Goal: Task Accomplishment & Management: Use online tool/utility

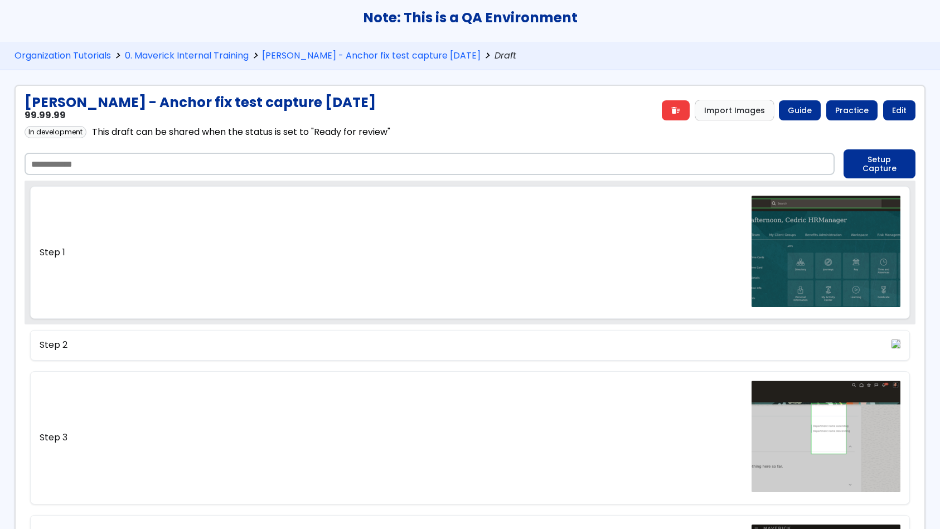
click at [602, 260] on link "Step 1" at bounding box center [470, 252] width 880 height 133
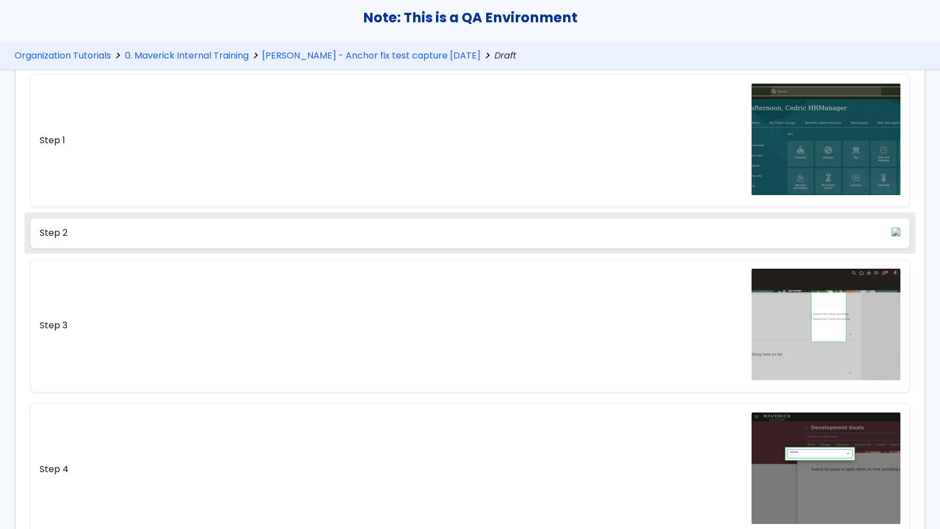
scroll to position [112, 0]
click at [434, 249] on link "Step 2" at bounding box center [470, 234] width 880 height 30
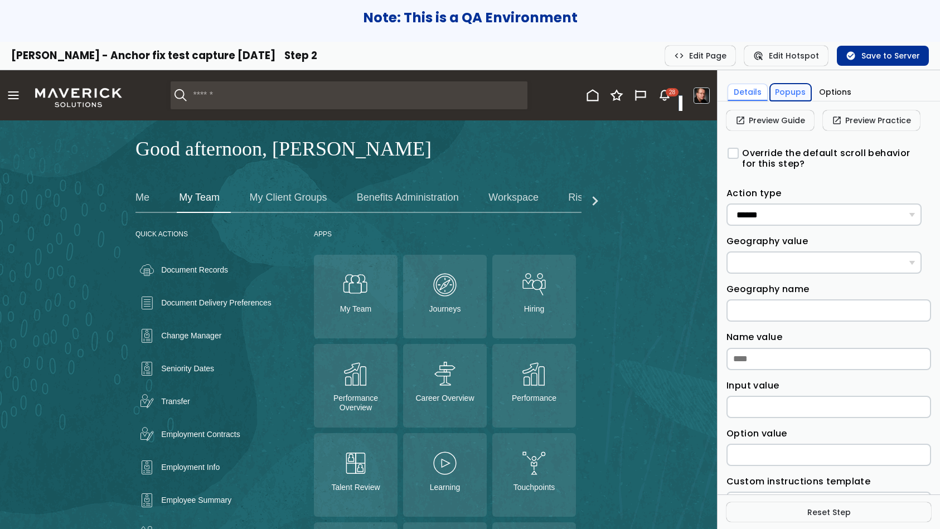
click at [795, 94] on button "Popups" at bounding box center [791, 92] width 42 height 17
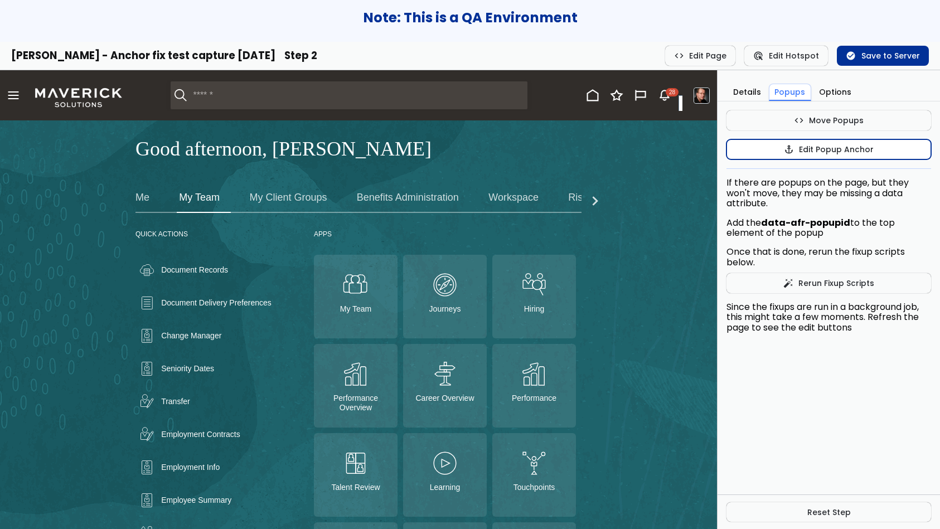
click at [802, 151] on button "anchor Edit Popup Anchor" at bounding box center [829, 149] width 205 height 20
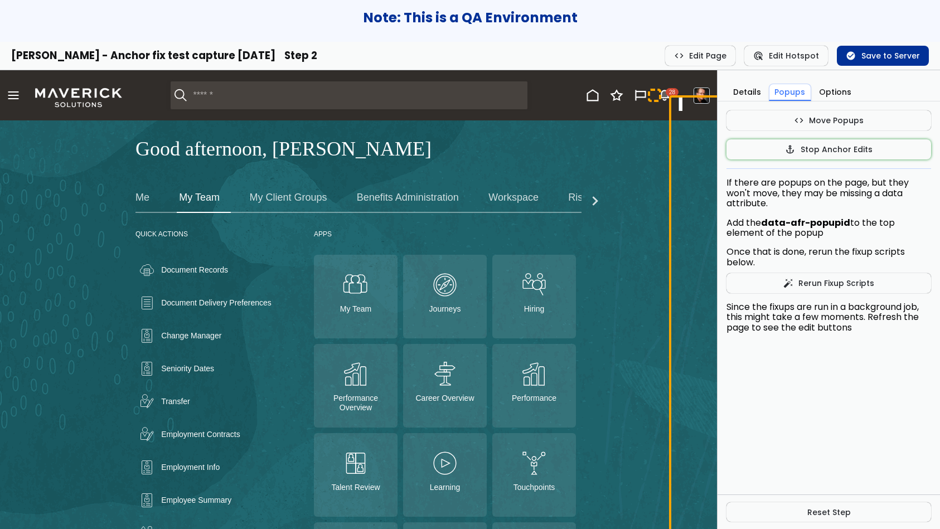
click at [658, 95] on icon "Notifications (28 unread)" at bounding box center [664, 95] width 13 height 13
click at [819, 123] on button "code Move Popups" at bounding box center [829, 120] width 205 height 20
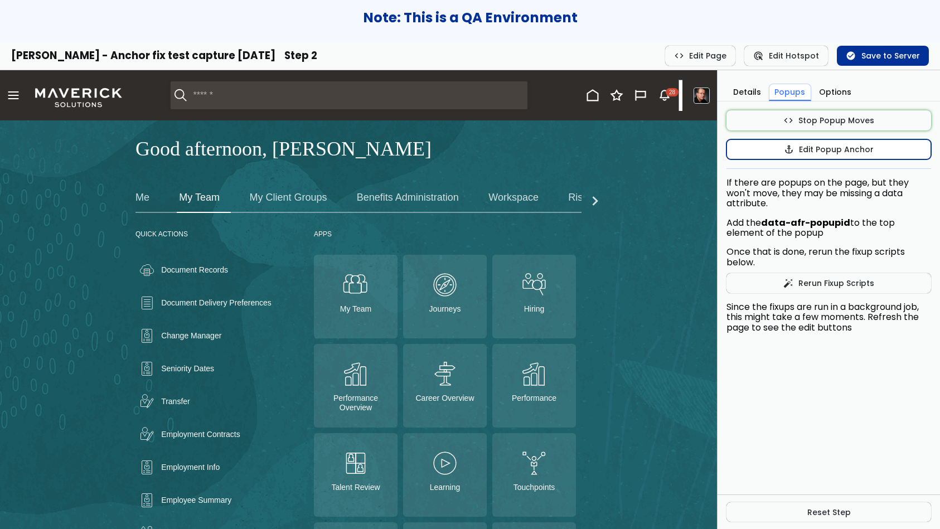
click at [803, 151] on button "anchor Edit Popup Anchor" at bounding box center [829, 149] width 205 height 20
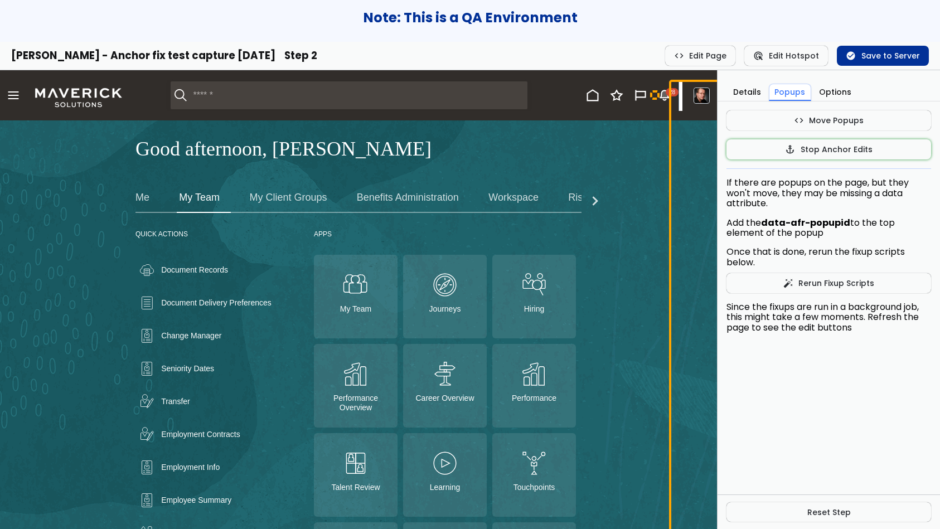
click at [660, 92] on icon "Notifications (28 unread)" at bounding box center [664, 94] width 9 height 9
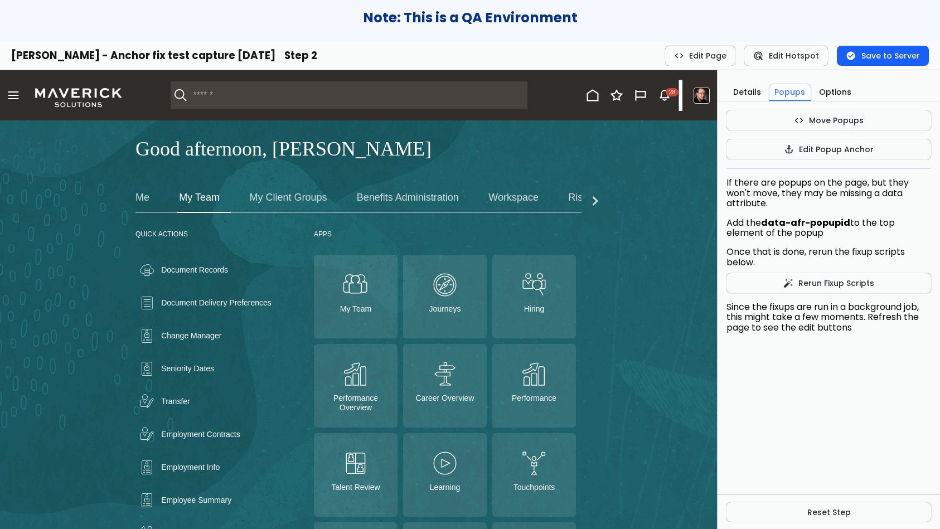
click at [882, 58] on button "check_circle Save to Server" at bounding box center [883, 56] width 92 height 20
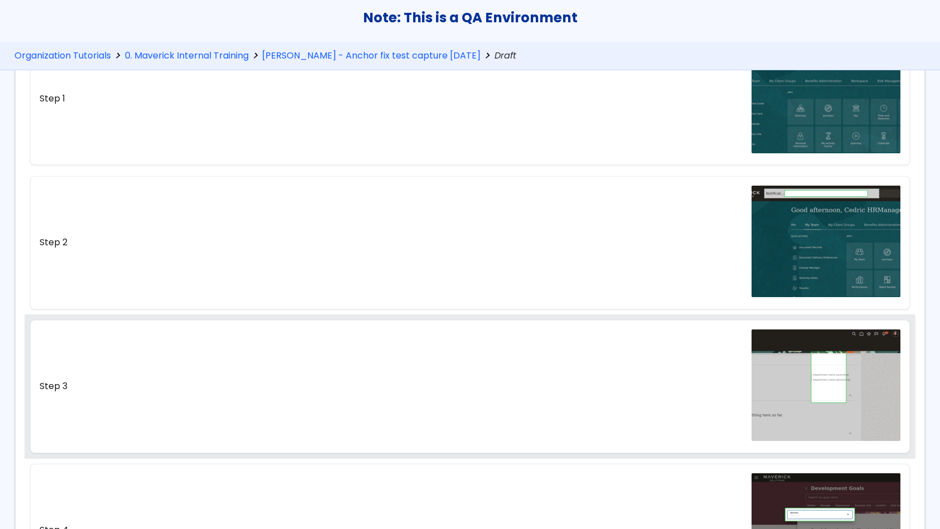
scroll to position [167, 0]
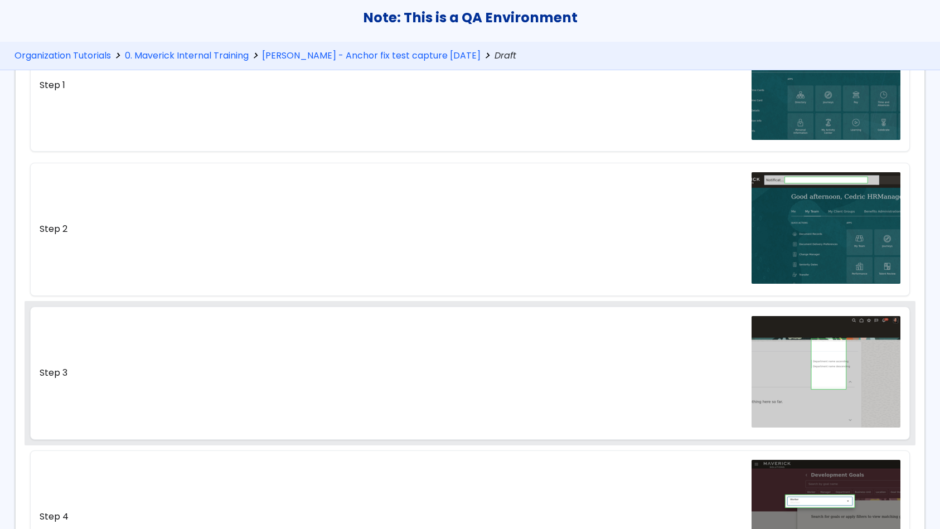
click at [481, 334] on link "Step 3" at bounding box center [470, 373] width 880 height 133
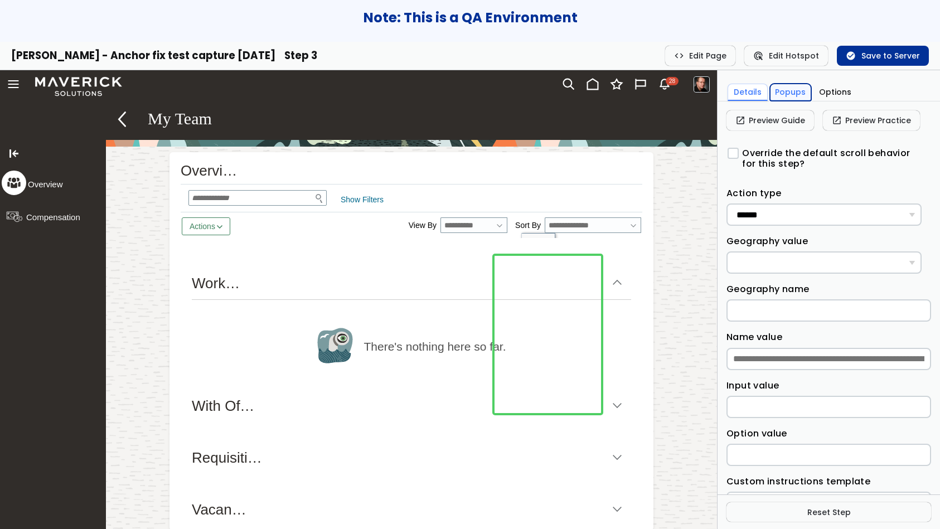
click at [801, 95] on button "Popups" at bounding box center [791, 92] width 42 height 17
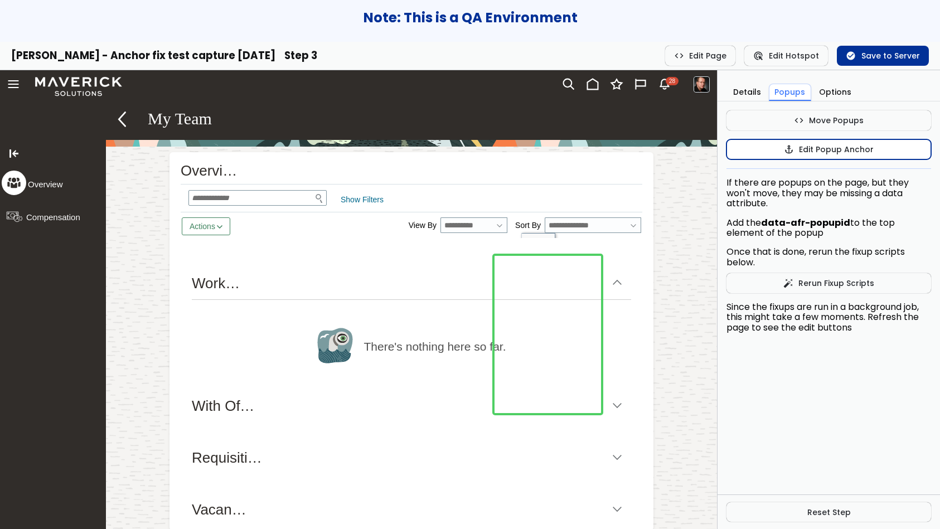
click at [807, 149] on button "anchor Edit Popup Anchor" at bounding box center [829, 149] width 205 height 20
click at [617, 224] on input "**********" at bounding box center [585, 225] width 81 height 16
click at [633, 222] on link at bounding box center [633, 225] width 15 height 16
click at [766, 155] on button "anchor Stop Anchor Edits" at bounding box center [829, 149] width 205 height 20
click at [815, 144] on button "anchor Edit Popup Anchor" at bounding box center [829, 149] width 205 height 20
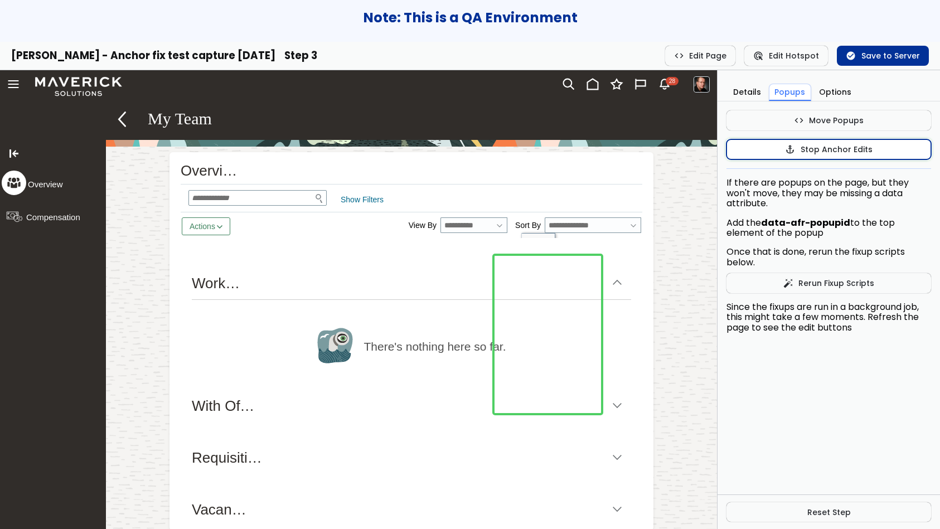
click at [815, 151] on button "anchor Stop Anchor Edits" at bounding box center [829, 149] width 205 height 20
